Goal: Book appointment/travel/reservation

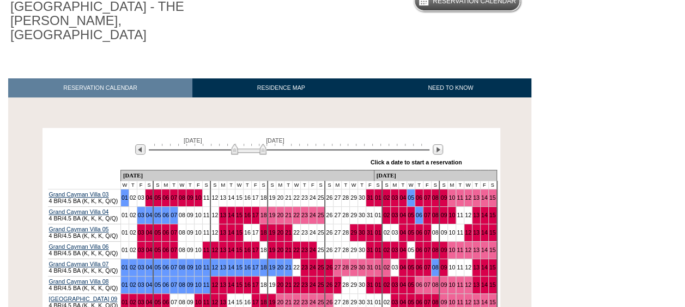
scroll to position [109, 0]
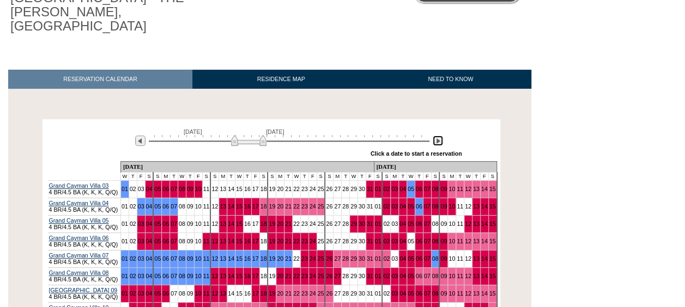
click at [441, 136] on img at bounding box center [438, 141] width 10 height 10
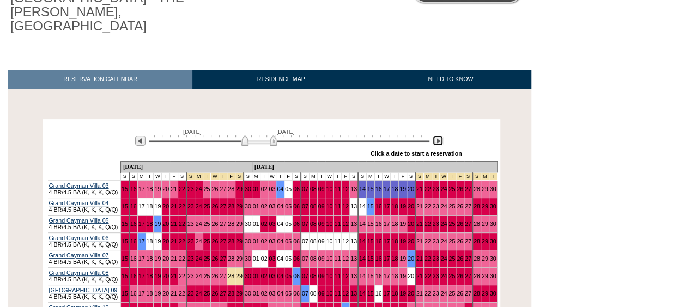
click at [441, 136] on img at bounding box center [438, 141] width 10 height 10
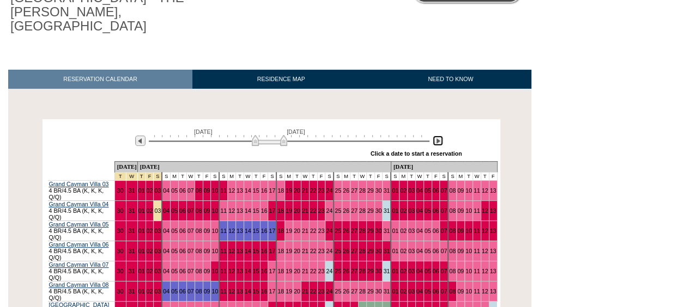
click at [441, 136] on img at bounding box center [438, 141] width 10 height 10
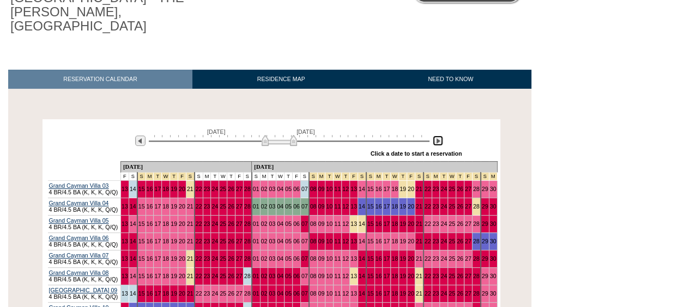
click at [441, 136] on img at bounding box center [438, 141] width 10 height 10
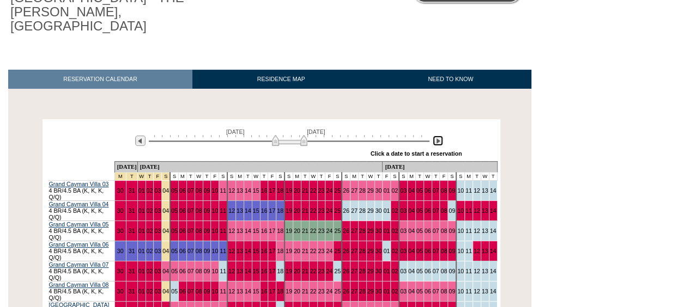
click at [441, 136] on img at bounding box center [438, 141] width 10 height 10
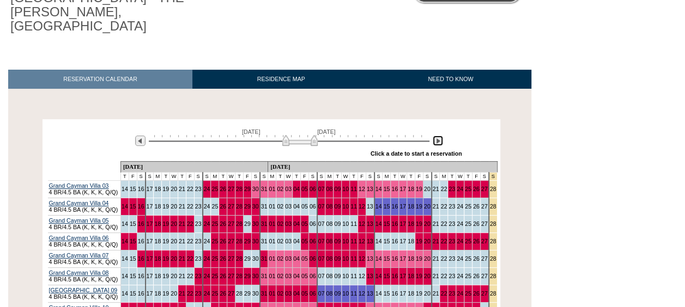
click at [441, 136] on img at bounding box center [438, 141] width 10 height 10
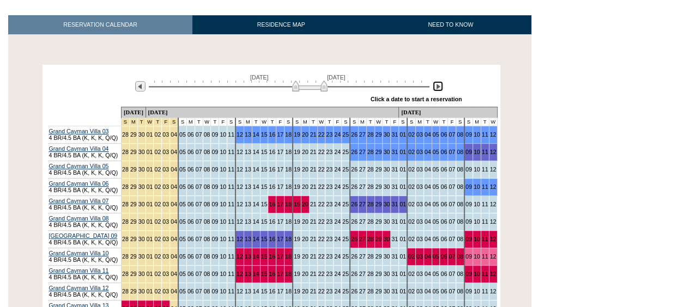
scroll to position [218, 0]
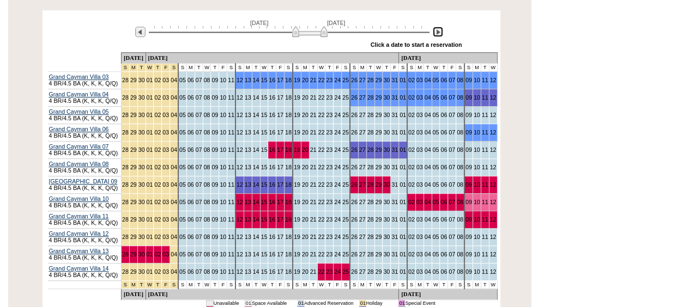
click at [436, 27] on img at bounding box center [438, 32] width 10 height 10
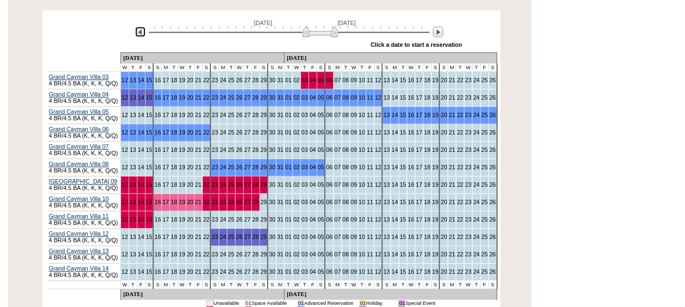
click at [144, 27] on img at bounding box center [140, 32] width 10 height 10
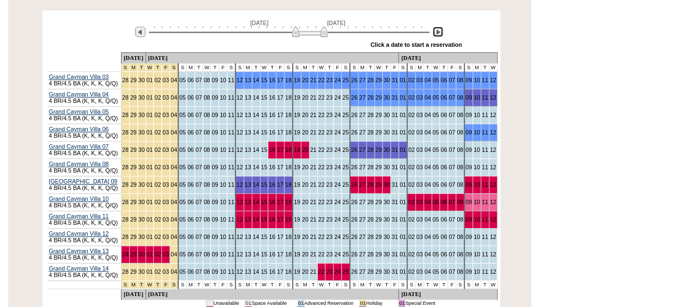
click at [440, 27] on img at bounding box center [438, 32] width 10 height 10
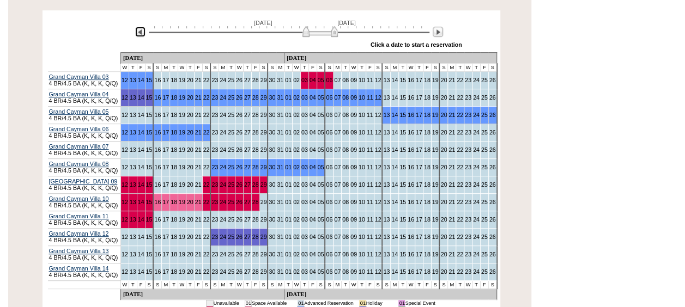
click at [141, 27] on img at bounding box center [140, 32] width 10 height 10
